Goal: Task Accomplishment & Management: Manage account settings

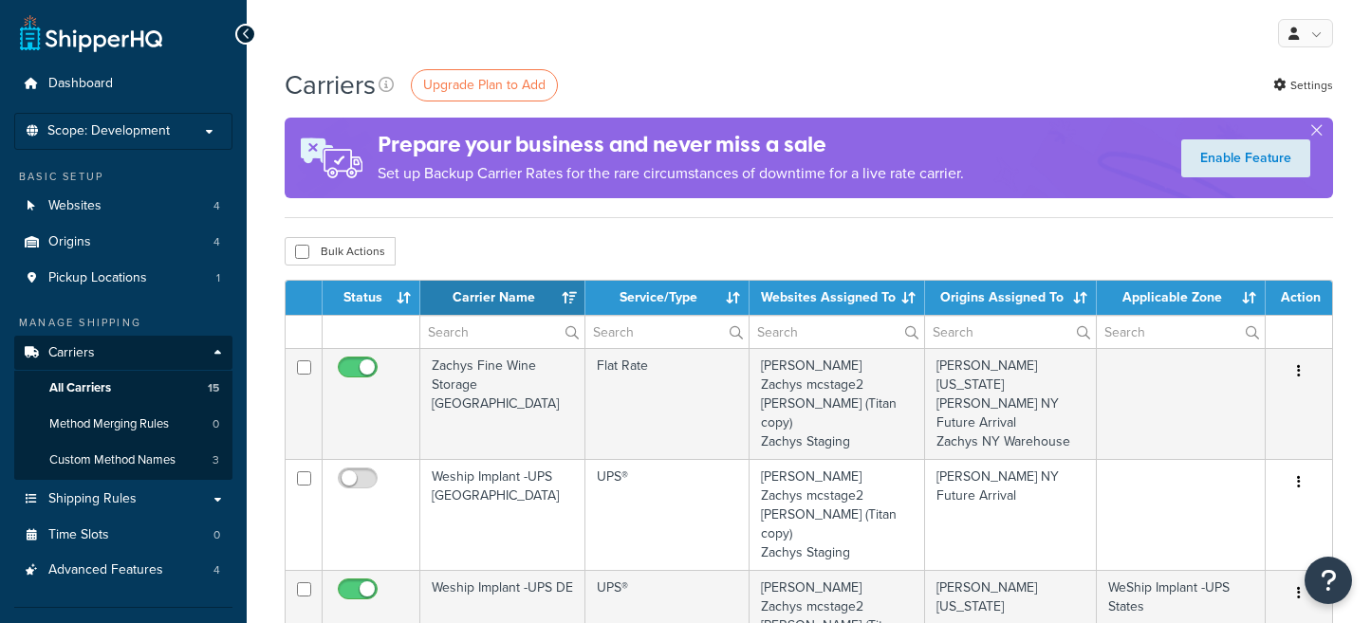
select select "15"
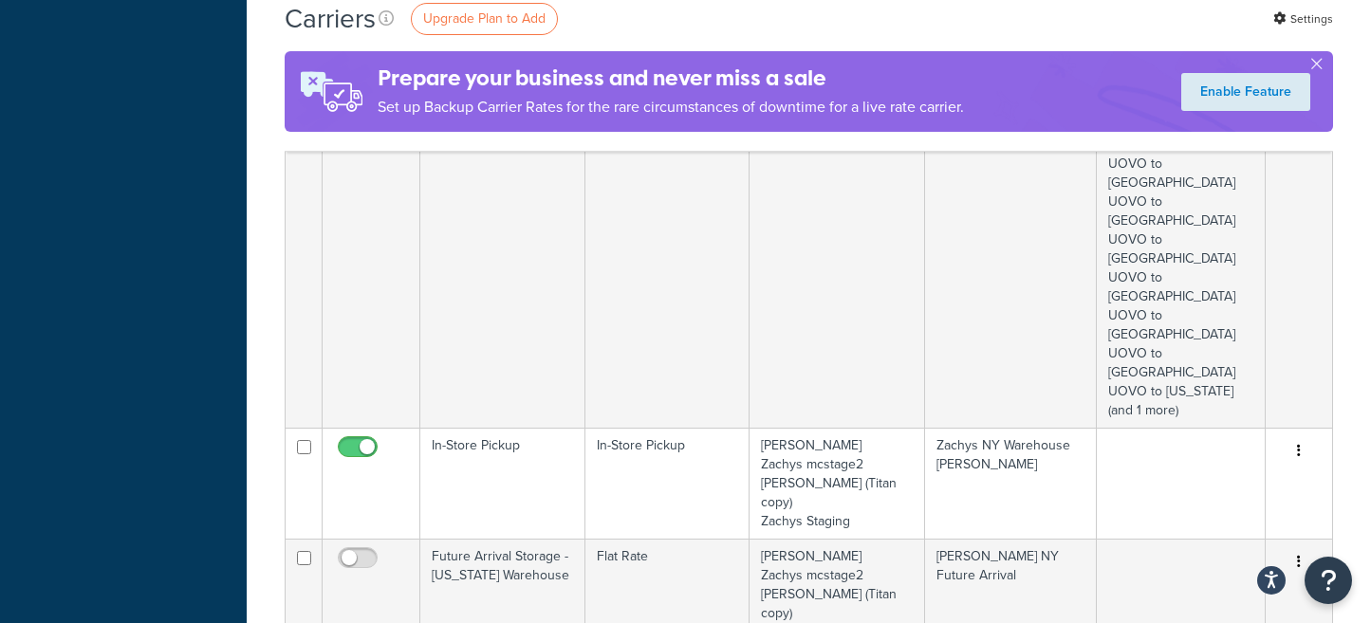
scroll to position [948, 0]
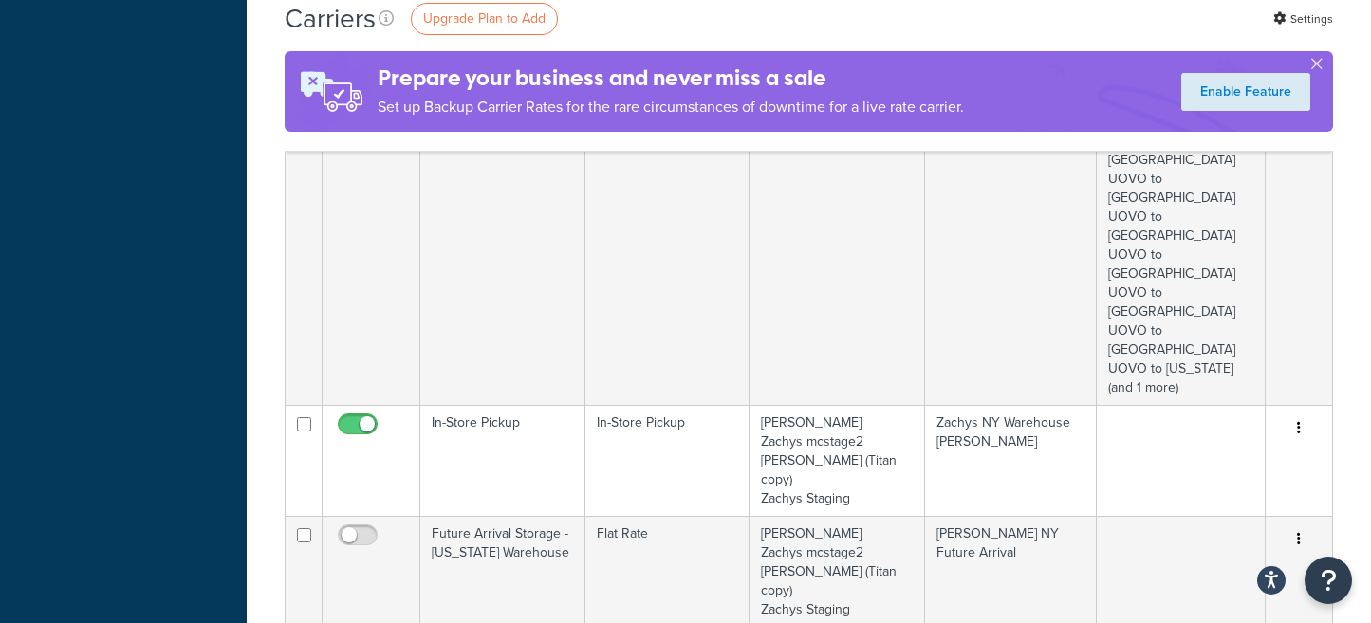
click at [1187, 380] on link "Edit" at bounding box center [1222, 381] width 150 height 39
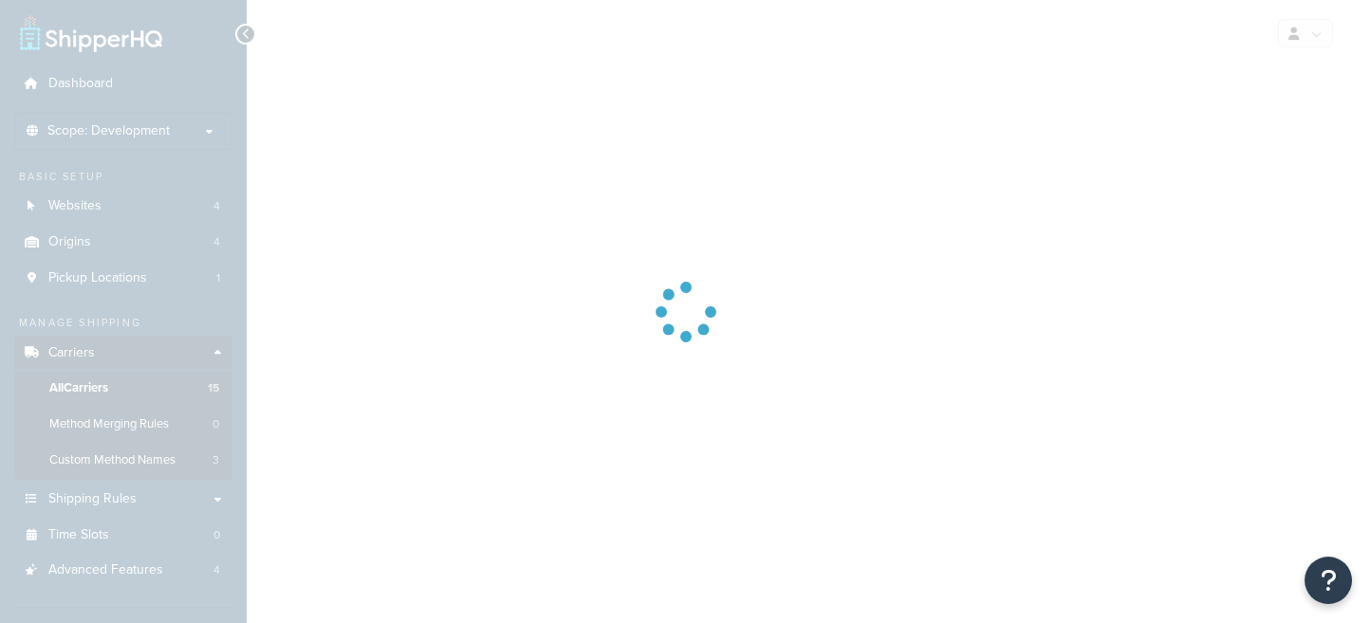
select select "25"
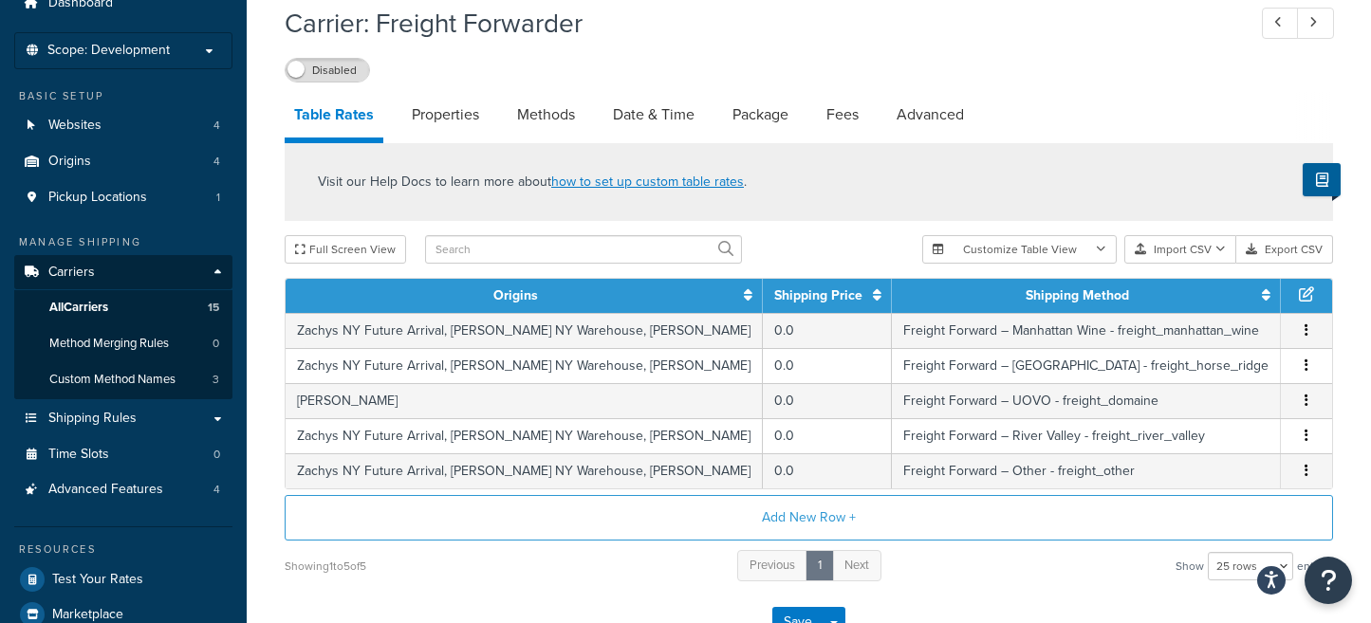
scroll to position [118, 0]
